Goal: Find specific page/section: Find specific page/section

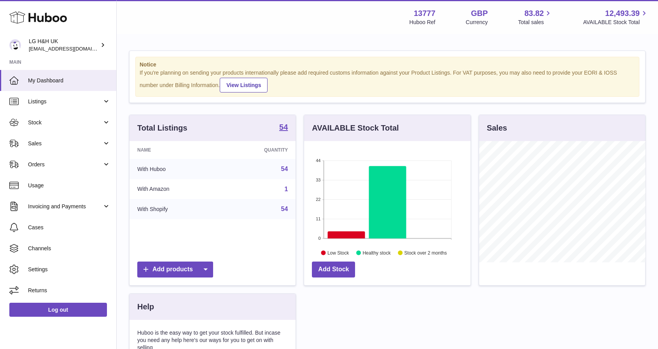
scroll to position [121, 167]
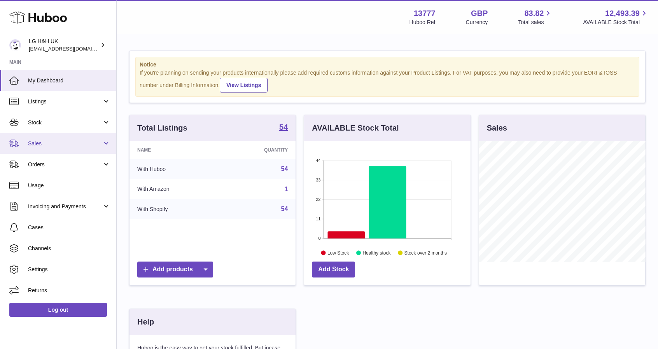
click at [65, 139] on link "Sales" at bounding box center [58, 143] width 116 height 21
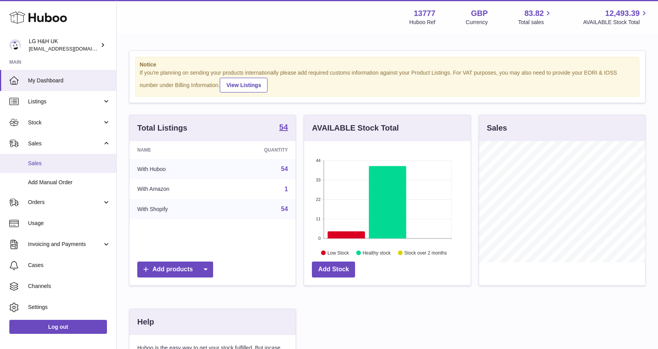
click at [40, 165] on span "Sales" at bounding box center [69, 163] width 82 height 7
